Goal: Obtain resource: Download file/media

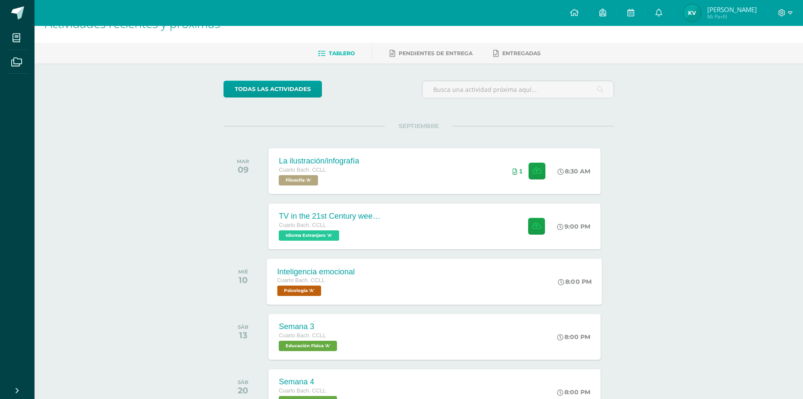
scroll to position [43, 0]
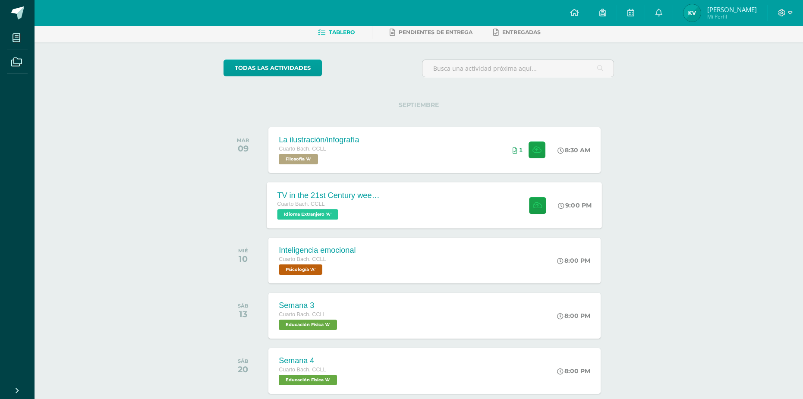
click at [440, 212] on div "TV in the 21st Century week 5 Cuarto Bach. CCLL Idioma Extranjero 'A' 9:00 PM T…" at bounding box center [434, 205] width 335 height 46
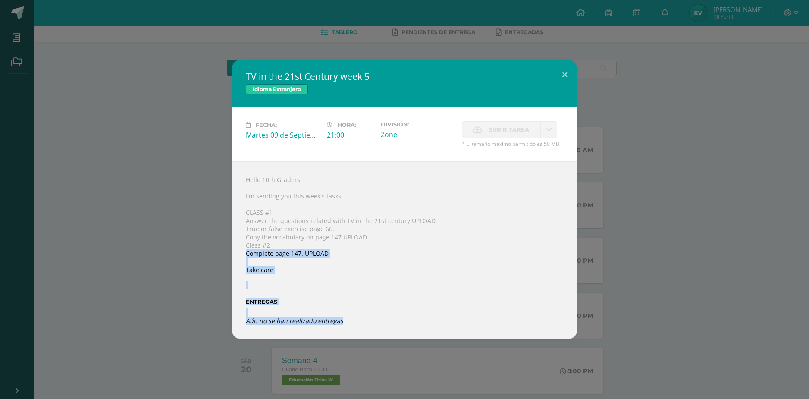
drag, startPoint x: 457, startPoint y: 252, endPoint x: 468, endPoint y: 322, distance: 71.1
click at [474, 329] on div "Hello 10th Graders, I'm sending you this week's tasks CLASS #1 Answer the quest…" at bounding box center [404, 249] width 345 height 177
click at [451, 281] on div "Entregas" at bounding box center [404, 298] width 317 height 35
click at [567, 324] on div "Hello 10th Graders, I'm sending you this week's tasks CLASS #1 Answer the quest…" at bounding box center [404, 249] width 345 height 177
click at [596, 324] on div "TV in the 21st Century week 5 Idioma Extranjero Fecha: Martes 09 de Septiembre …" at bounding box center [404, 199] width 802 height 279
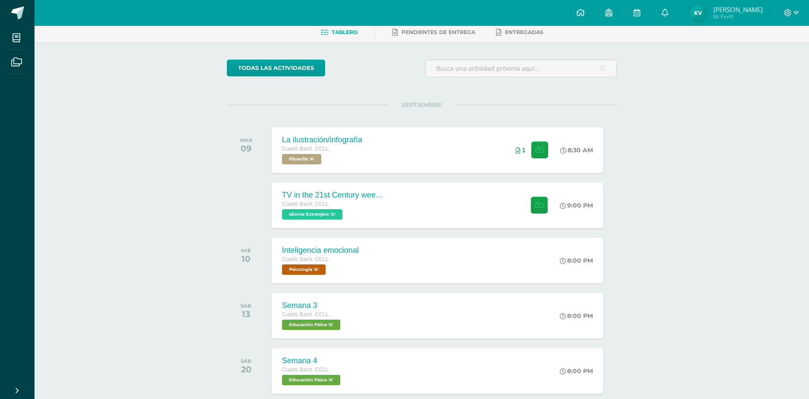
click at [499, 0] on html "TV in the 21st Century week 5 Idioma Extranjero Fecha: Martes 09 de Septiembre …" at bounding box center [404, 328] width 809 height 742
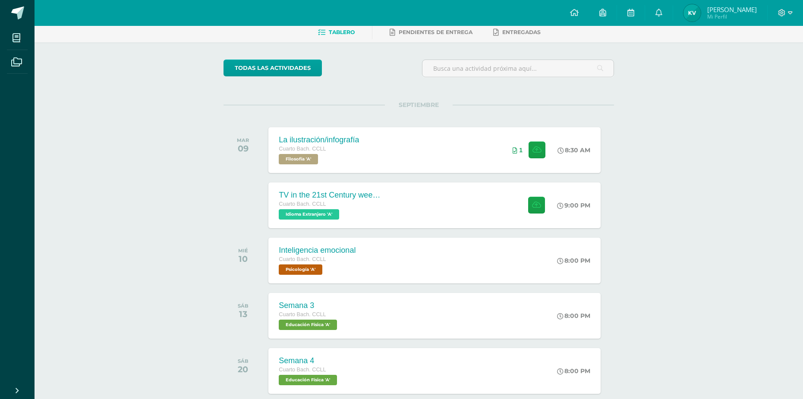
drag, startPoint x: 592, startPoint y: 158, endPoint x: 604, endPoint y: 162, distance: 12.6
click at [604, 162] on div "MAR 09 La ilustración/infografía Cuarto Bach. CCLL Filosofía 'A' 8:30 AM 1" at bounding box center [418, 150] width 390 height 48
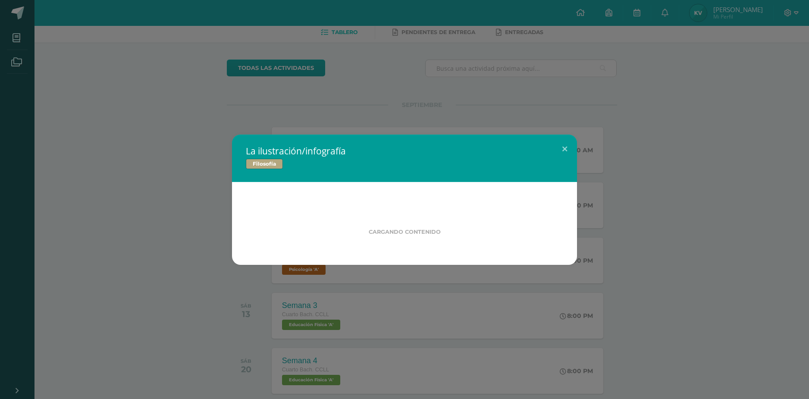
click at [720, 218] on div "La ilustración/infografía Filosofía Cargando contenido" at bounding box center [404, 200] width 802 height 130
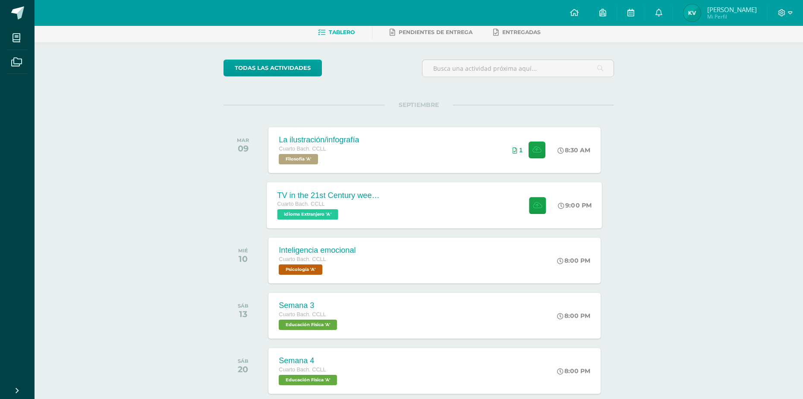
click at [525, 208] on span at bounding box center [535, 205] width 21 height 17
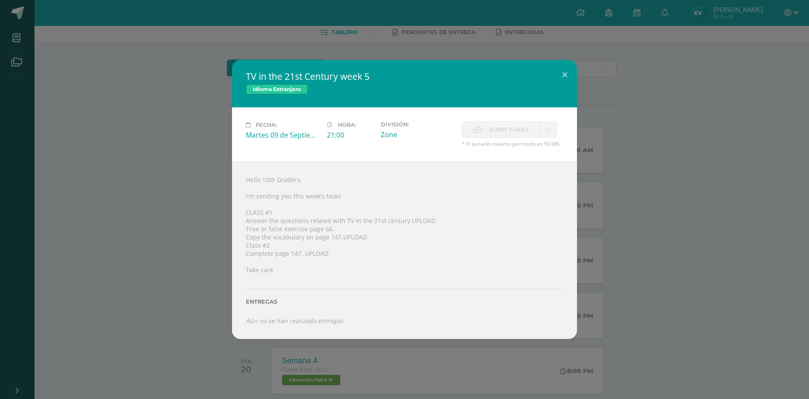
click at [485, 116] on div "Fecha: Martes 09 de Septiembre Hora: 21:00 División: Zone Subir tarea Cancelar" at bounding box center [404, 134] width 345 height 54
click at [573, 200] on div "Hello 10th Graders, I'm sending you this week's tasks CLASS #1 Answer the quest…" at bounding box center [404, 249] width 345 height 177
click at [807, 213] on div "TV in the 21st Century week 5 Idioma Extranjero Fecha: Martes 09 de Septiembre …" at bounding box center [404, 199] width 809 height 399
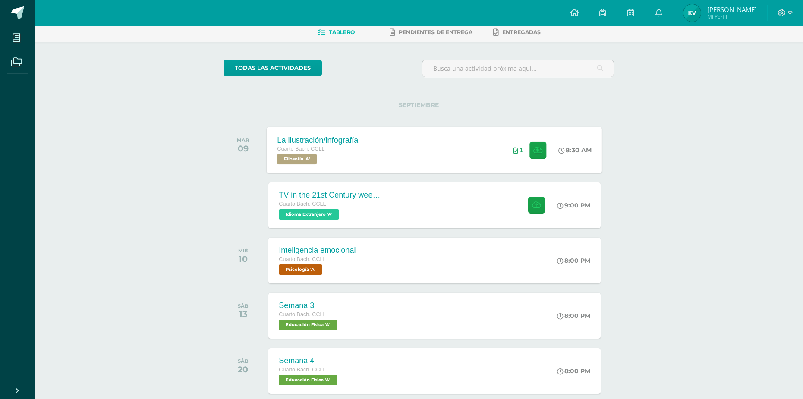
click at [547, 164] on div "1" at bounding box center [530, 150] width 54 height 46
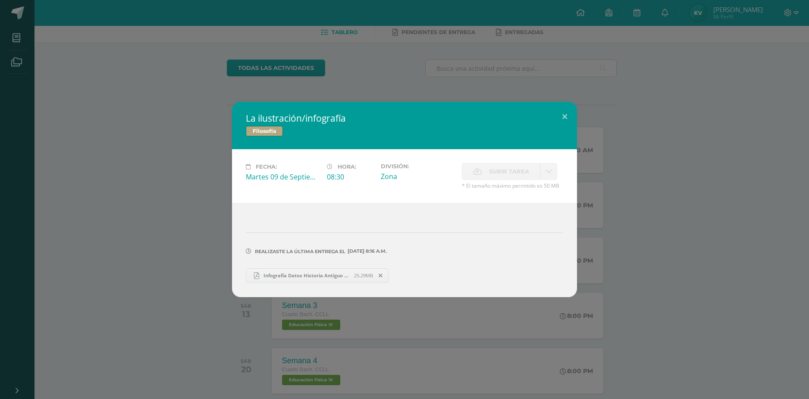
click at [653, 180] on div "La ilustración/infografía Filosofía Fecha: Martes 09 de Septiembre Hora: 08:30 …" at bounding box center [404, 199] width 802 height 195
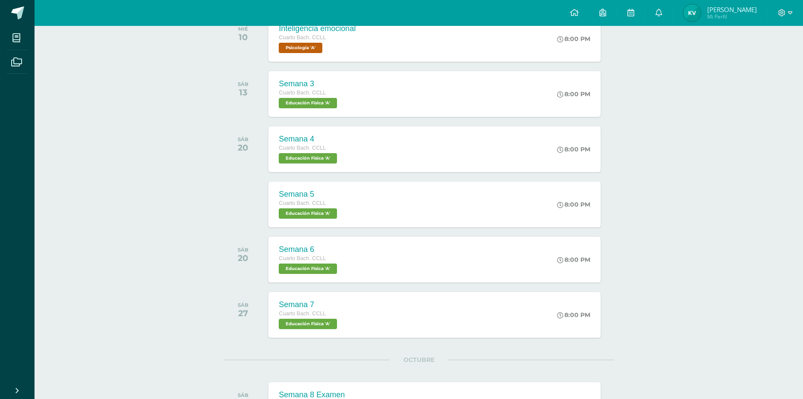
scroll to position [41, 0]
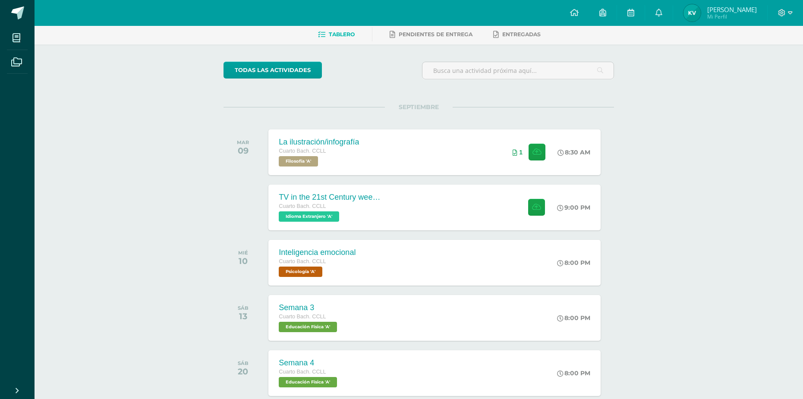
click at [257, 90] on div "todas las Actividades No tienes actividades Échale un vistazo a los demás perío…" at bounding box center [418, 372] width 425 height 656
click at [261, 86] on div "todas las Actividades No tienes actividades Échale un vistazo a los demás perío…" at bounding box center [418, 372] width 425 height 656
click at [267, 75] on link "todas las Actividades" at bounding box center [272, 70] width 98 height 17
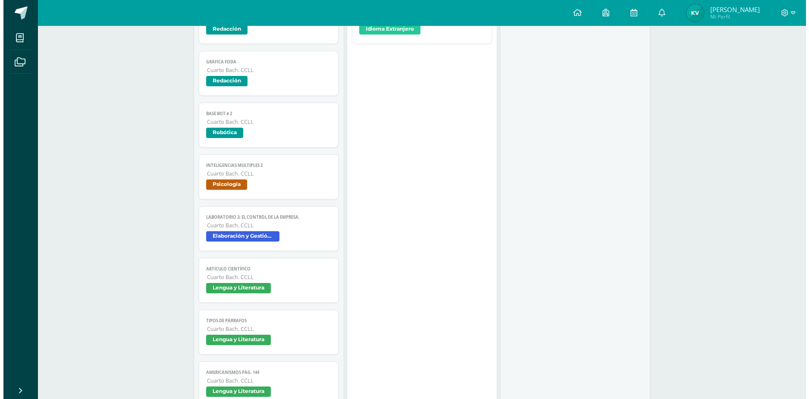
scroll to position [86, 0]
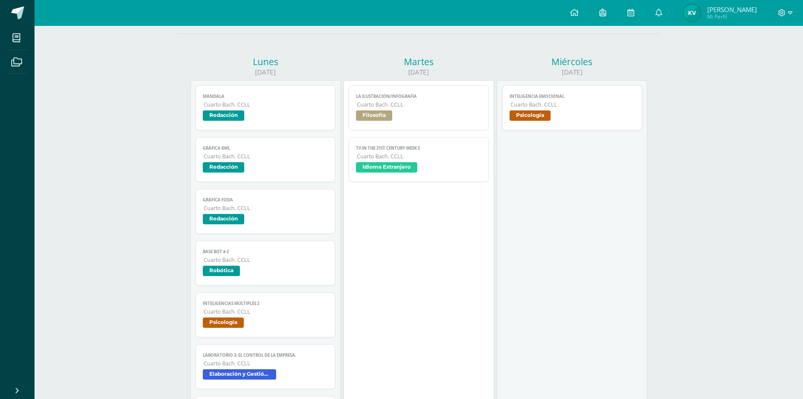
click at [231, 363] on span "Cuarto Bach. CCLL" at bounding box center [266, 363] width 125 height 7
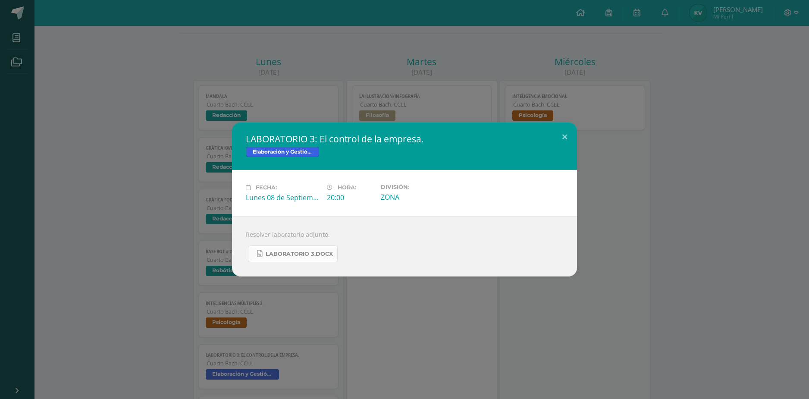
click at [318, 258] on link "LABORATORIO 3.docx" at bounding box center [293, 253] width 90 height 17
